Goal: Navigation & Orientation: Find specific page/section

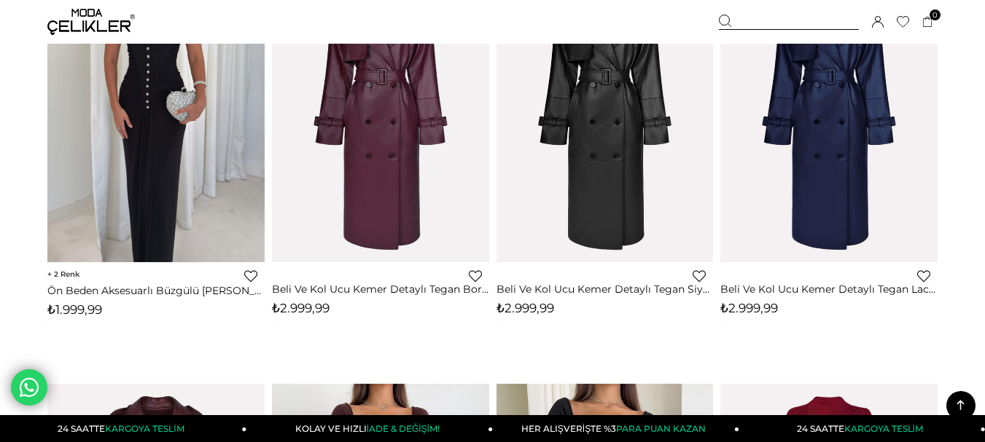
scroll to position [1311, 0]
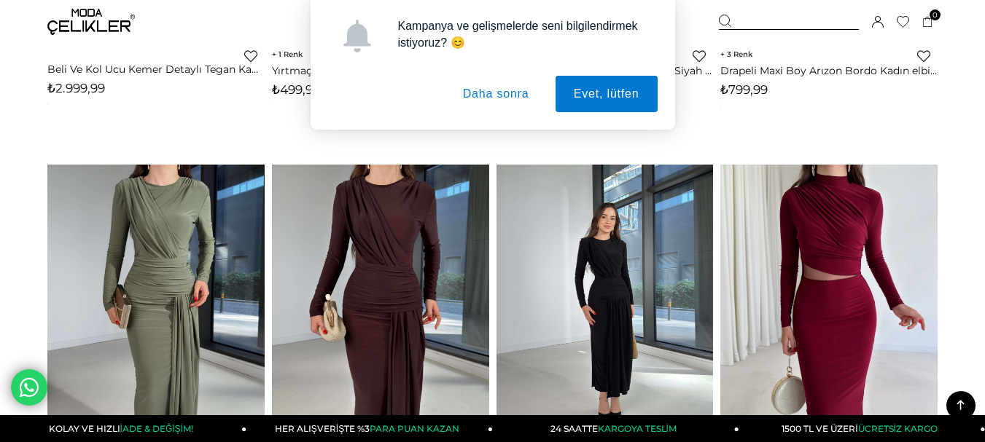
click at [504, 90] on button "Daha sonra" at bounding box center [496, 94] width 103 height 36
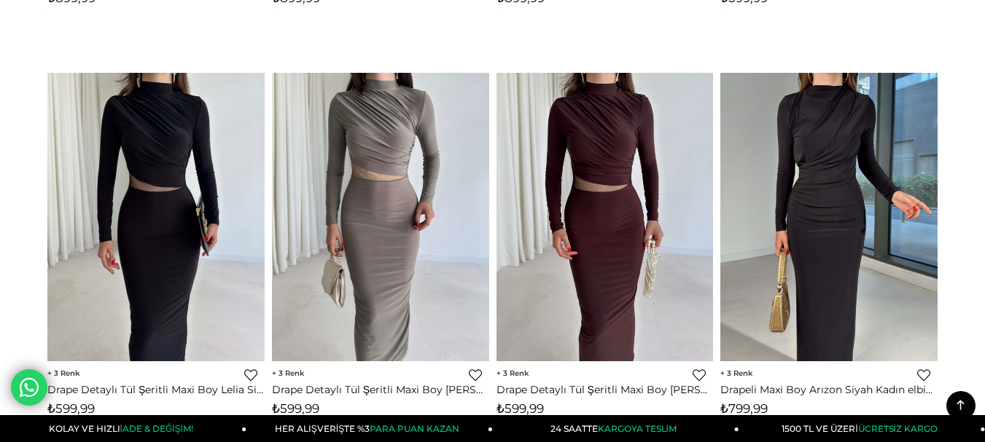
scroll to position [0, 0]
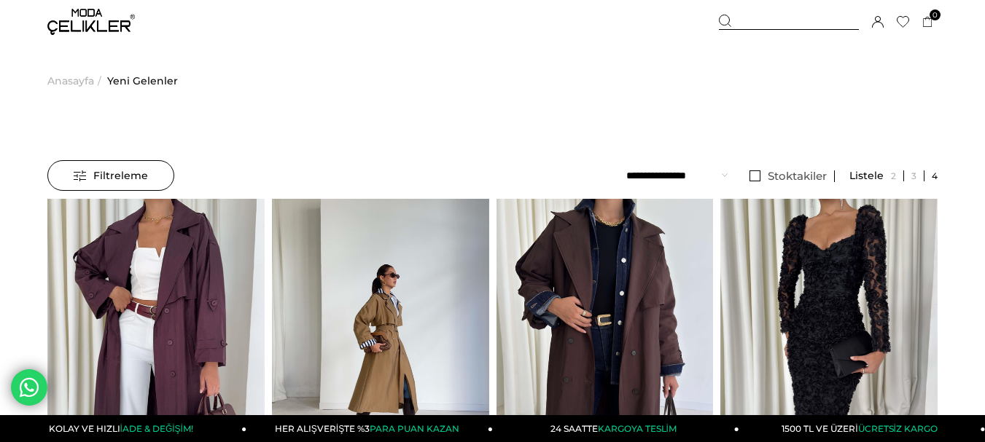
click at [79, 76] on span "Anasayfa" at bounding box center [70, 81] width 47 height 74
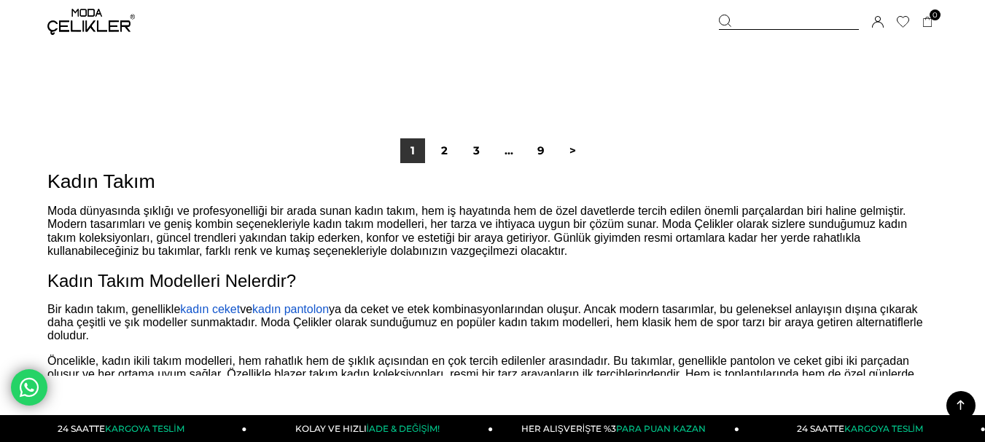
scroll to position [8107, 0]
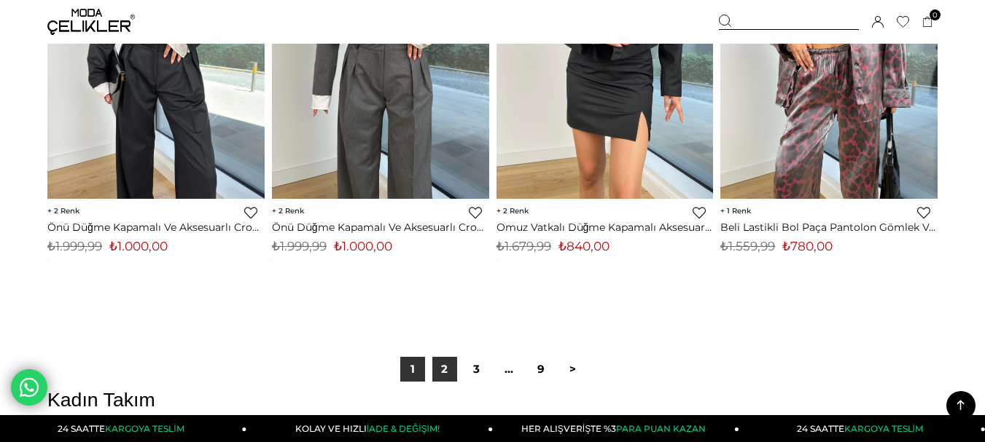
click at [450, 368] on link "2" at bounding box center [444, 369] width 25 height 25
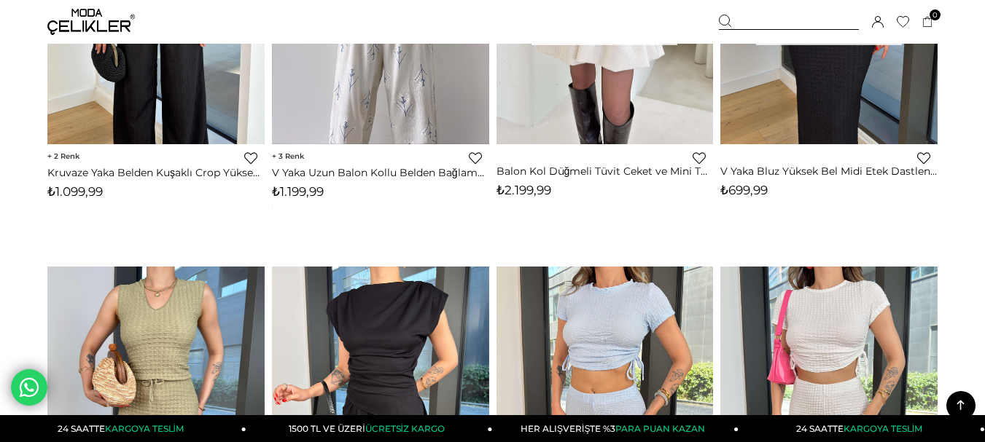
scroll to position [1385, 0]
